Goal: Task Accomplishment & Management: Complete application form

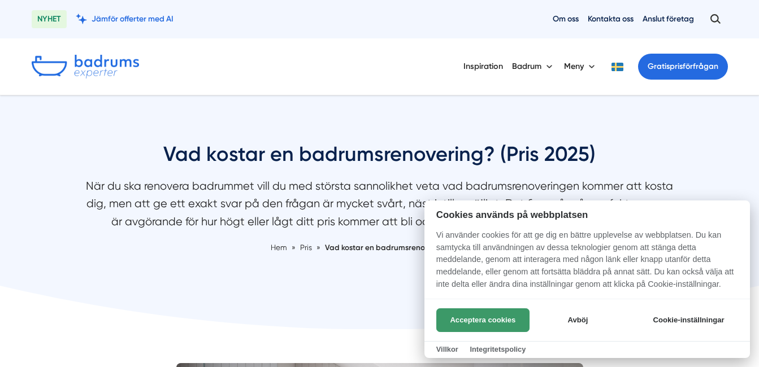
click at [495, 317] on button "Acceptera cookies" at bounding box center [482, 320] width 93 height 24
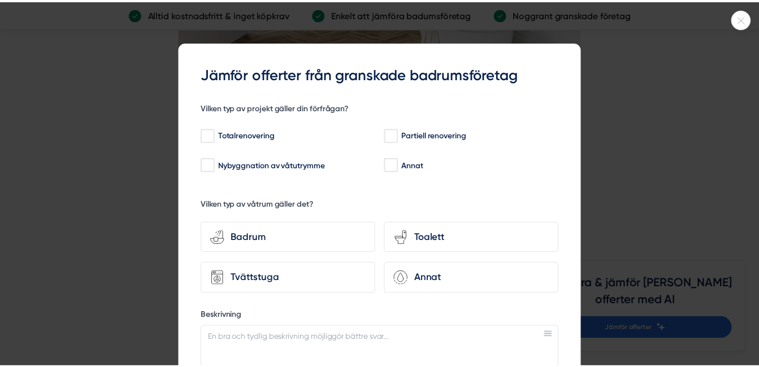
scroll to position [3220, 0]
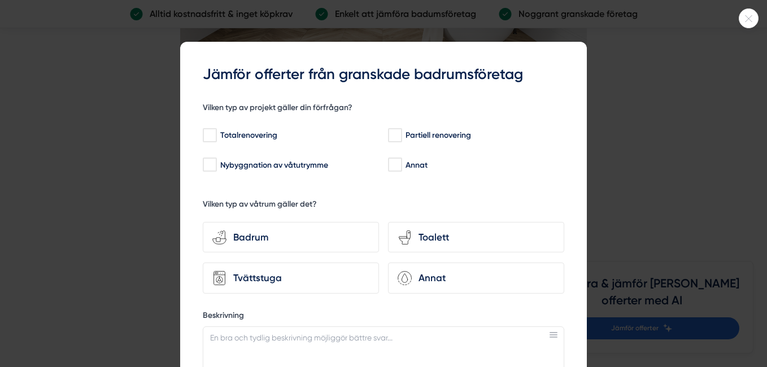
click at [695, 155] on div at bounding box center [383, 183] width 767 height 367
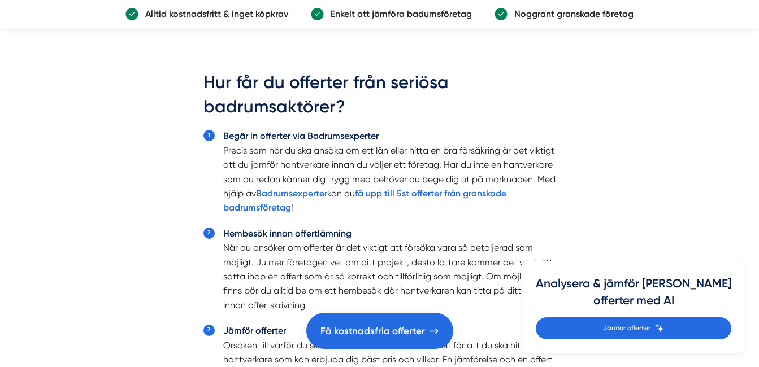
scroll to position [3671, 0]
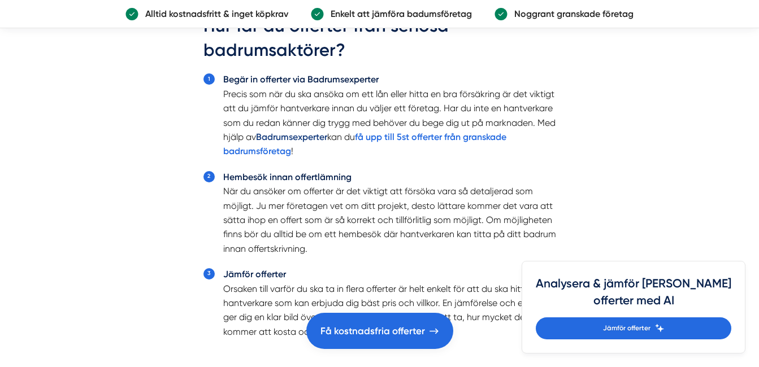
click at [327, 137] on strong "Badrumsexperter" at bounding box center [291, 137] width 71 height 11
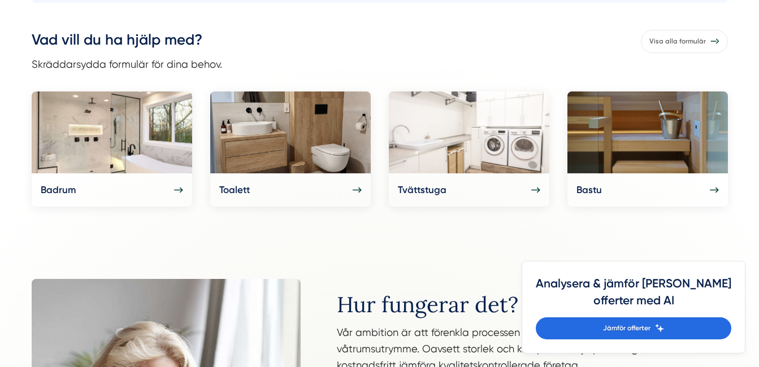
scroll to position [565, 0]
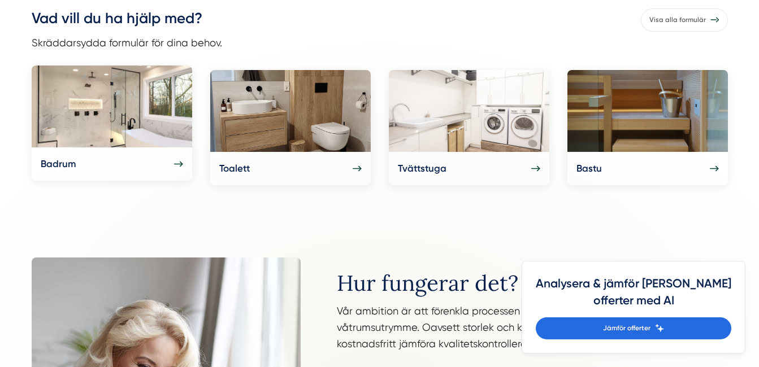
click at [112, 128] on img at bounding box center [112, 107] width 160 height 82
